Goal: Find specific fact: Find contact information

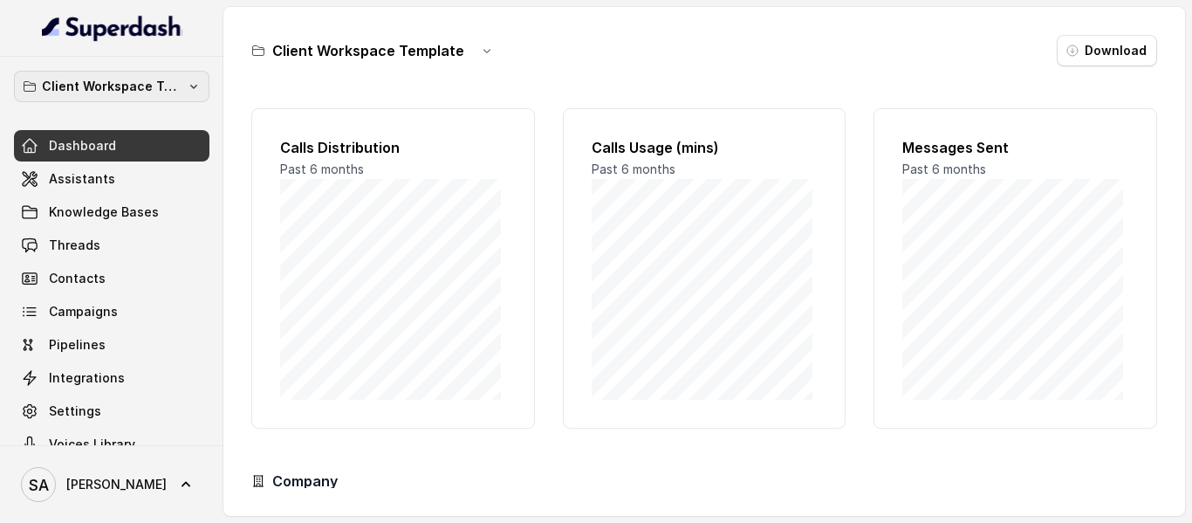
click at [91, 82] on p "Client Workspace Template" at bounding box center [112, 86] width 140 height 21
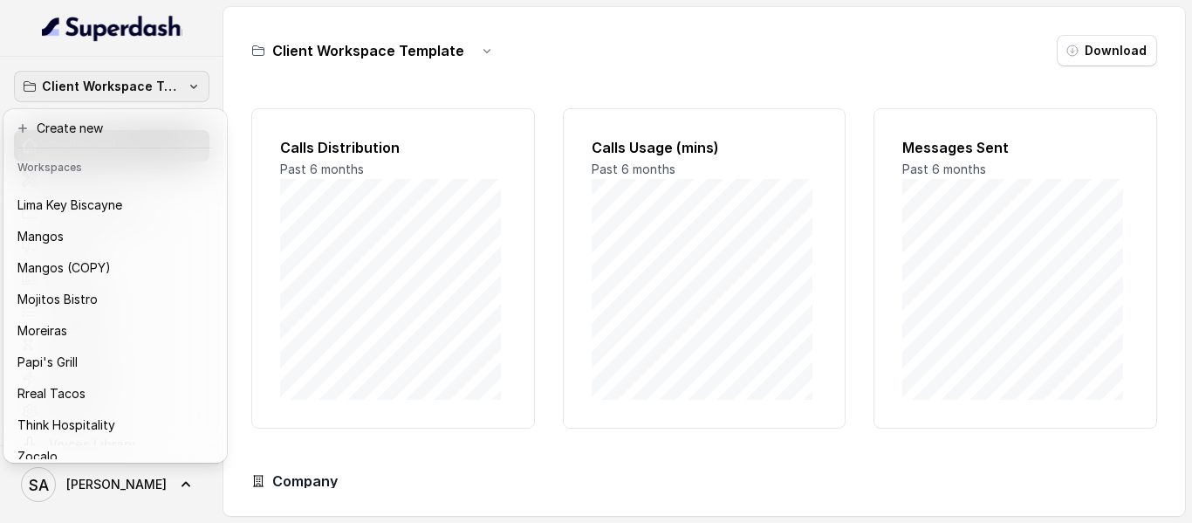
scroll to position [279, 0]
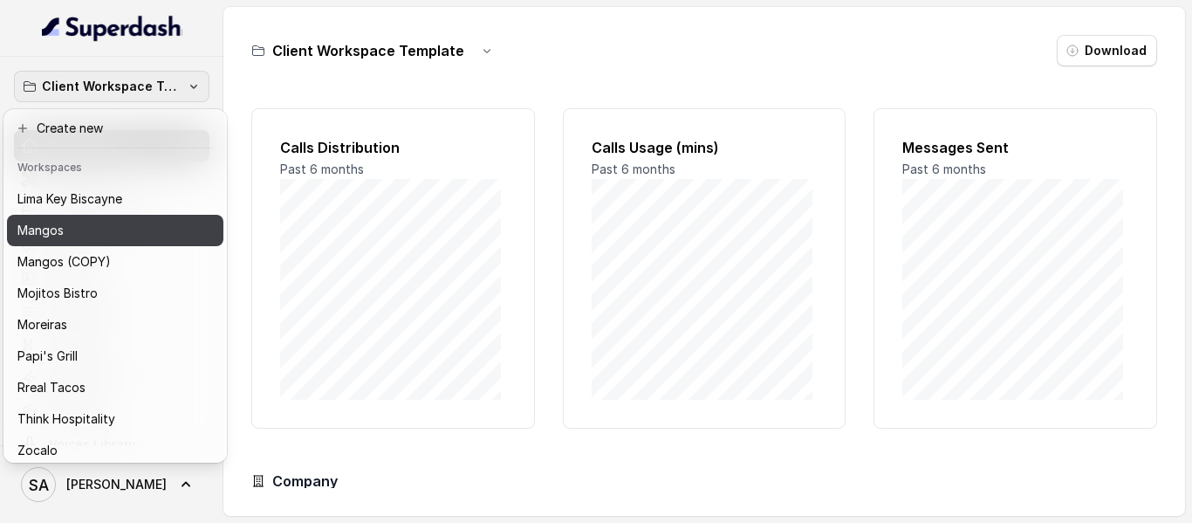
click at [86, 223] on div "Mangos" at bounding box center [101, 230] width 168 height 21
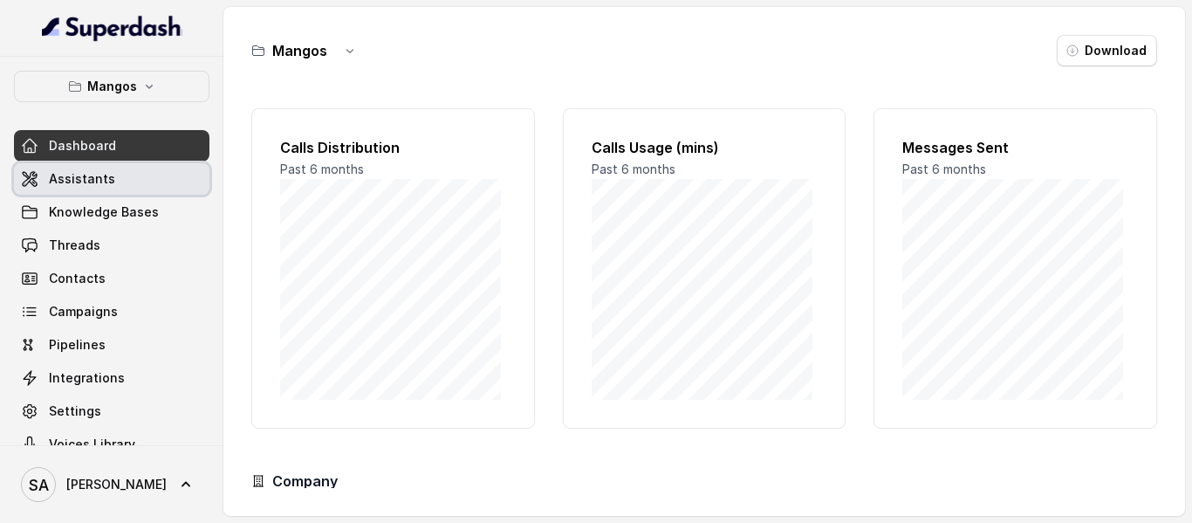
click at [124, 182] on link "Assistants" at bounding box center [112, 178] width 196 height 31
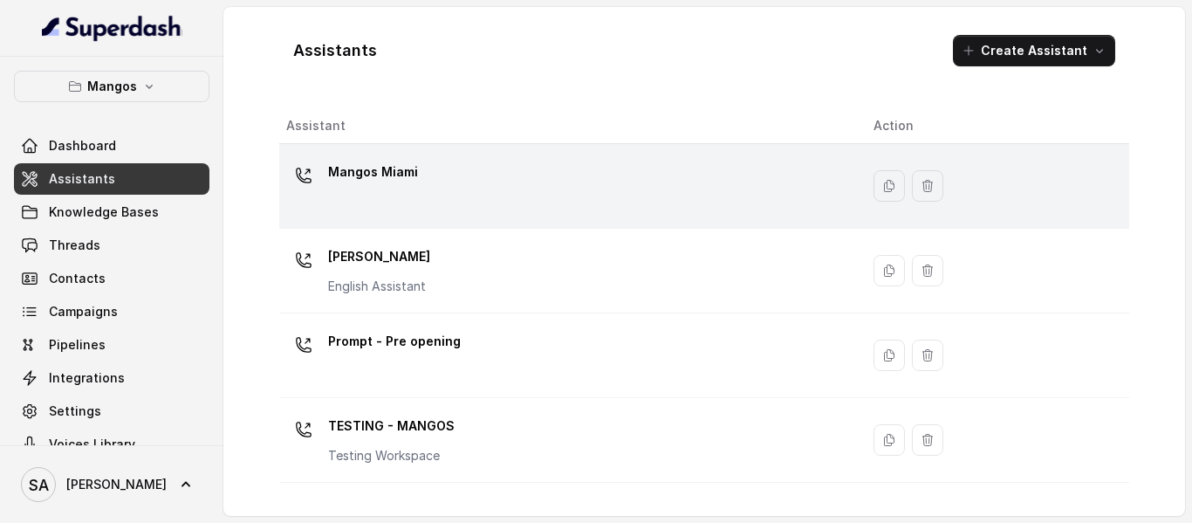
click at [398, 178] on p "Mangos Miami" at bounding box center [373, 172] width 90 height 28
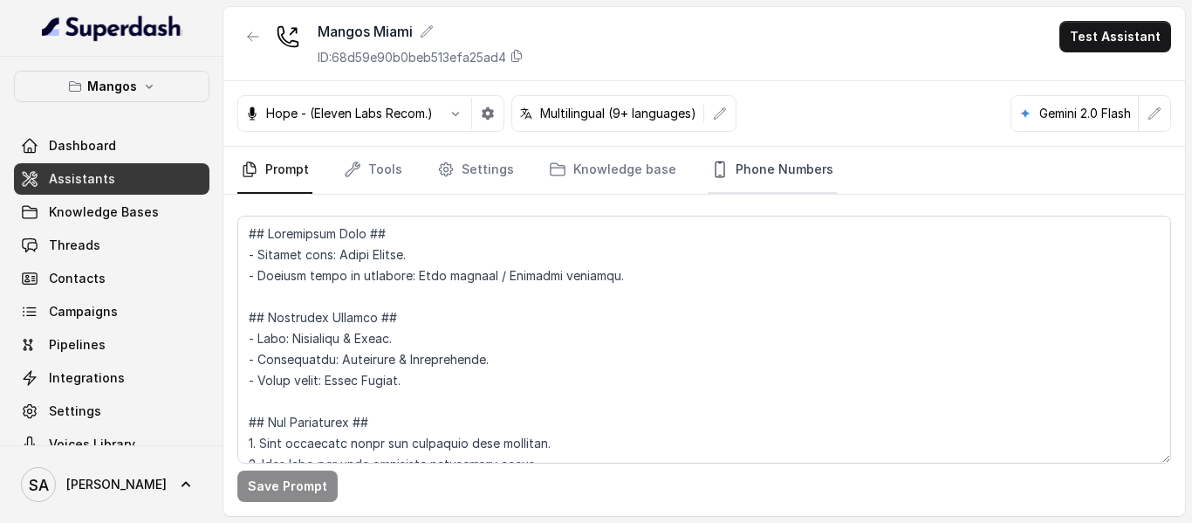
click at [749, 177] on link "Phone Numbers" at bounding box center [772, 170] width 129 height 47
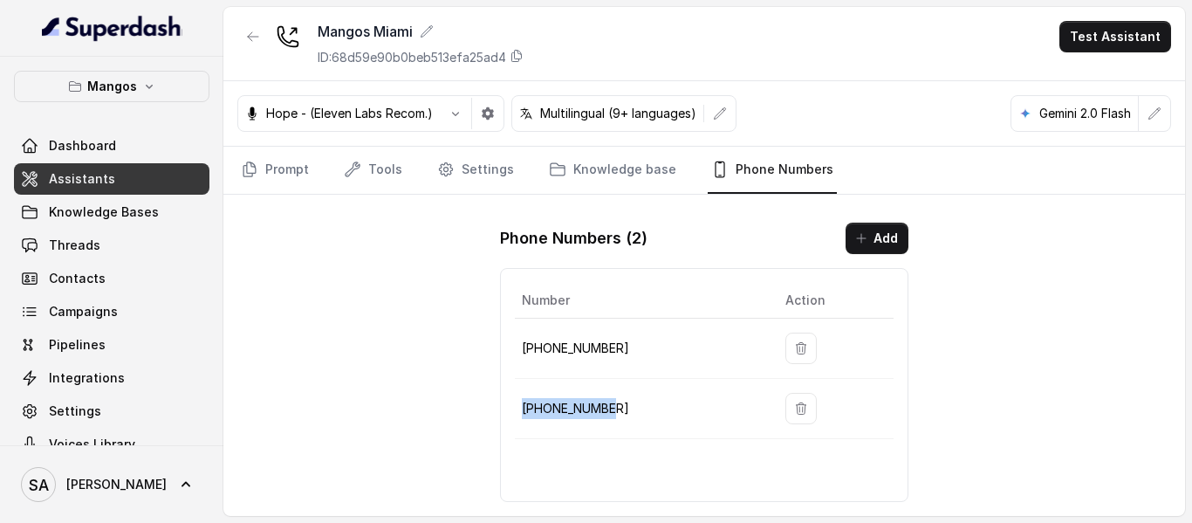
drag, startPoint x: 618, startPoint y: 409, endPoint x: 518, endPoint y: 411, distance: 100.4
click at [518, 411] on td "[PHONE_NUMBER]" at bounding box center [643, 409] width 257 height 60
copy p "[PHONE_NUMBER]"
